Goal: Task Accomplishment & Management: Use online tool/utility

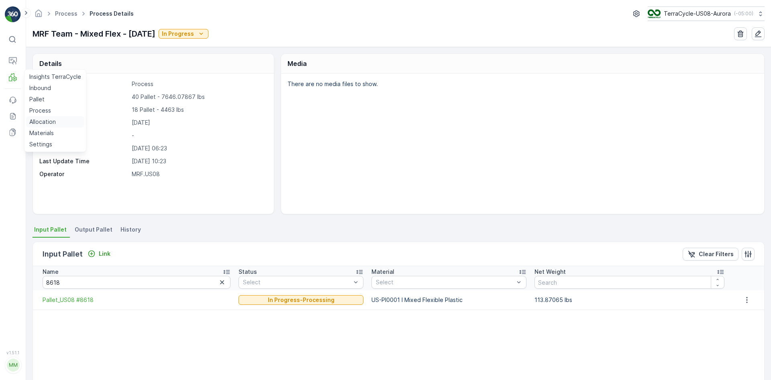
click at [42, 119] on p "Allocation" at bounding box center [42, 122] width 27 height 8
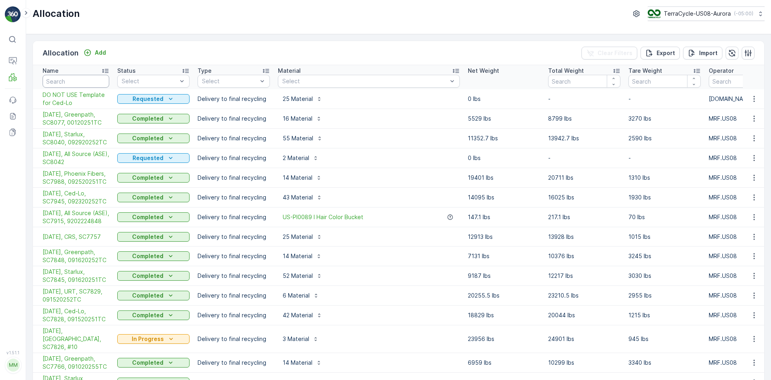
click at [58, 77] on input "text" at bounding box center [76, 81] width 67 height 13
type input "sc8114"
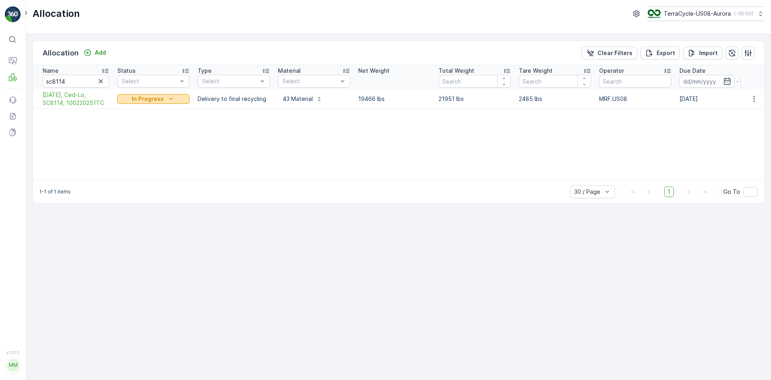
click at [144, 99] on p "In Progress" at bounding box center [148, 99] width 32 height 8
click at [143, 133] on span "Completed" at bounding box center [137, 133] width 30 height 8
click at [754, 96] on icon "button" at bounding box center [754, 99] width 8 height 8
click at [749, 97] on button "button" at bounding box center [754, 99] width 14 height 10
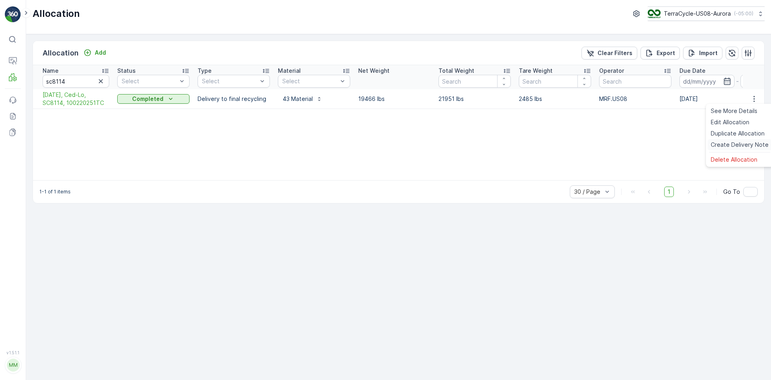
click at [736, 145] on span "Create Delivery Note" at bounding box center [740, 145] width 58 height 8
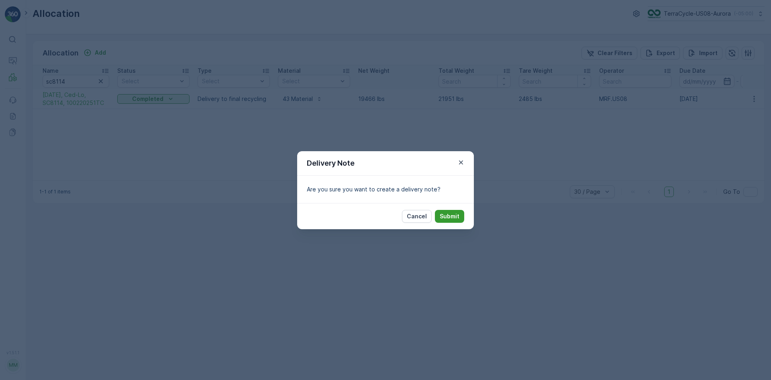
click at [448, 216] on p "Submit" at bounding box center [450, 216] width 20 height 8
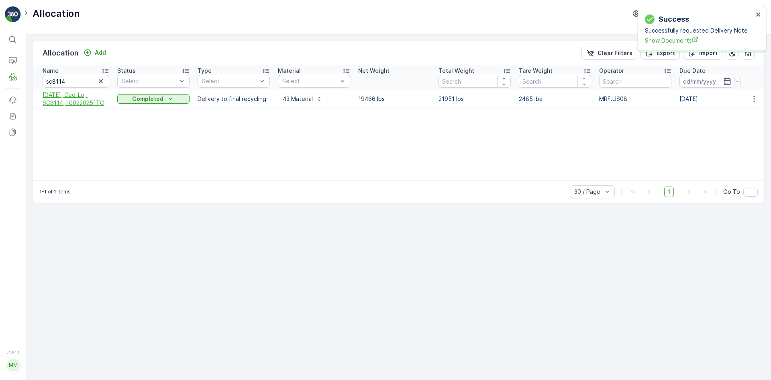
click at [54, 99] on span "[DATE], Ced-Lo, SC8114, 100220251TC" at bounding box center [76, 99] width 67 height 16
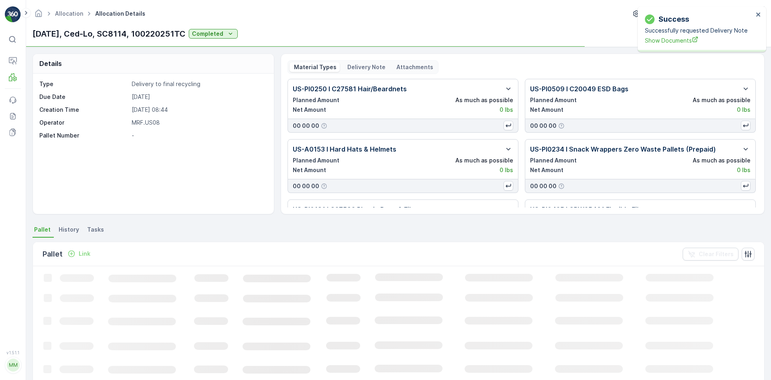
click at [360, 69] on p "Delivery Note" at bounding box center [365, 67] width 39 height 8
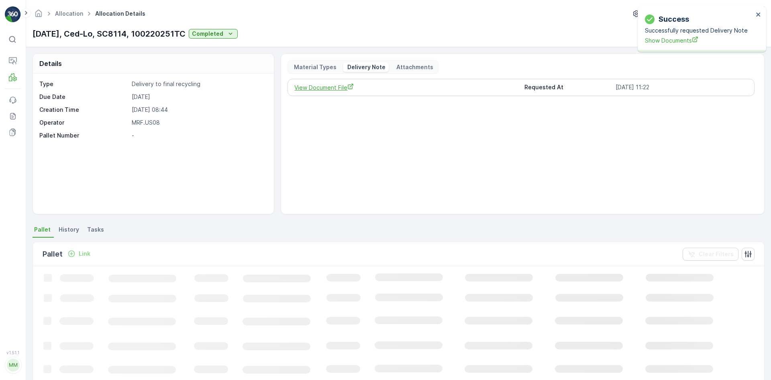
click at [339, 87] on span "View Document File" at bounding box center [405, 87] width 223 height 8
